Goal: Information Seeking & Learning: Learn about a topic

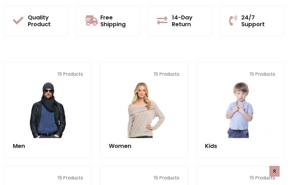
scroll to position [459, 0]
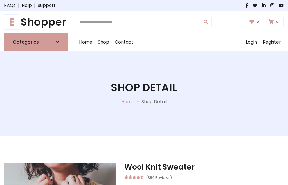
click at [36, 22] on h1 "E Shopper" at bounding box center [36, 22] width 64 height 13
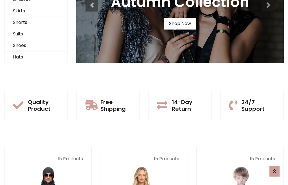
scroll to position [54, 0]
